Goal: Go to known website: Access a specific website the user already knows

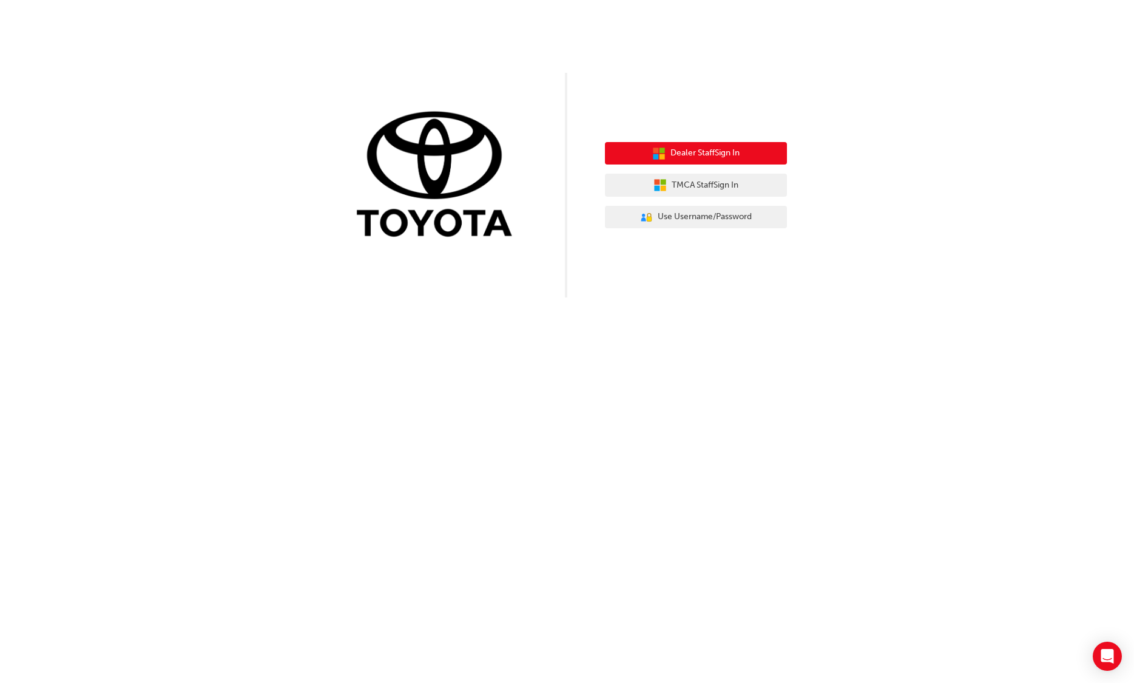
click at [702, 149] on span "Dealer Staff Sign In" at bounding box center [704, 153] width 69 height 14
